Goal: Information Seeking & Learning: Ask a question

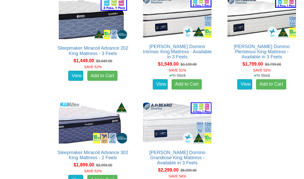
scroll to position [851, 0]
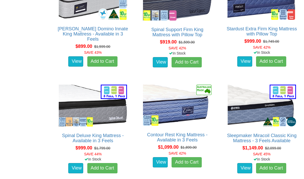
scroll to position [545, 0]
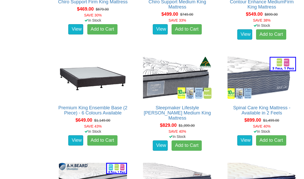
scroll to position [365, 0]
click at [77, 32] on link "View" at bounding box center [75, 29] width 15 height 10
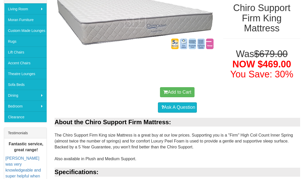
scroll to position [99, 0]
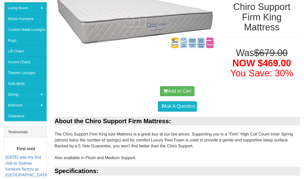
click at [175, 105] on link "Ask A Question" at bounding box center [177, 107] width 39 height 10
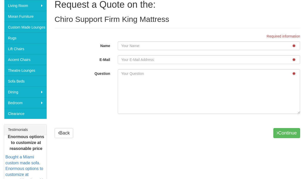
scroll to position [101, 0]
